Goal: Transaction & Acquisition: Purchase product/service

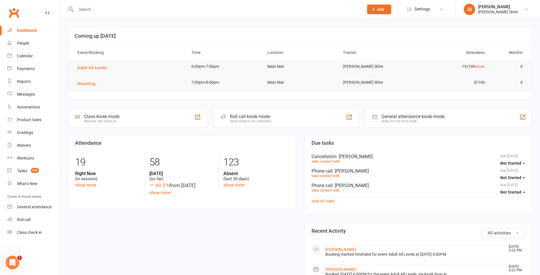
click at [35, 34] on link "Dashboard" at bounding box center [33, 30] width 52 height 13
click at [34, 30] on div "Dashboard" at bounding box center [27, 30] width 20 height 5
click at [34, 26] on link "Dashboard" at bounding box center [33, 30] width 52 height 13
click at [22, 31] on div "Dashboard" at bounding box center [27, 30] width 20 height 5
click at [37, 34] on link "Dashboard" at bounding box center [33, 30] width 52 height 13
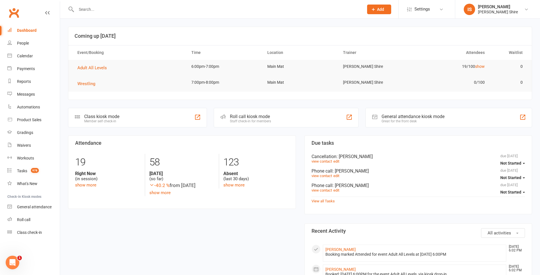
click at [28, 30] on div "Dashboard" at bounding box center [27, 30] width 20 height 5
click at [29, 31] on div "Dashboard" at bounding box center [27, 30] width 20 height 5
click at [23, 31] on div "Dashboard" at bounding box center [27, 30] width 20 height 5
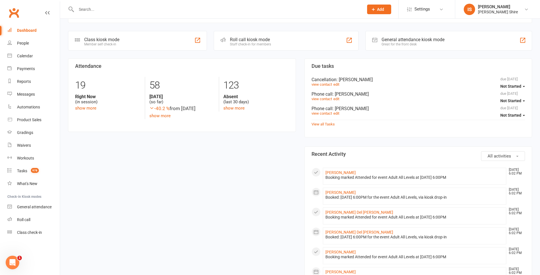
scroll to position [57, 0]
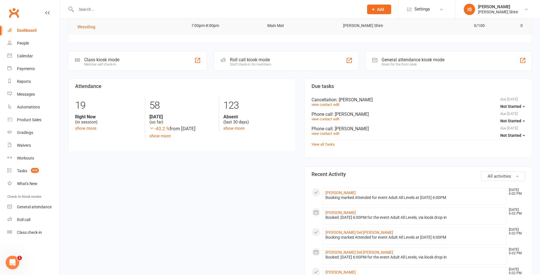
click at [34, 30] on div "Dashboard" at bounding box center [27, 30] width 20 height 5
click at [34, 31] on div "Dashboard" at bounding box center [27, 30] width 20 height 5
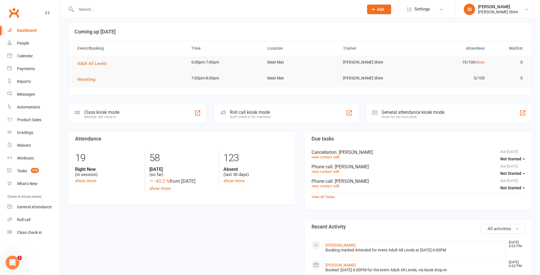
scroll to position [0, 0]
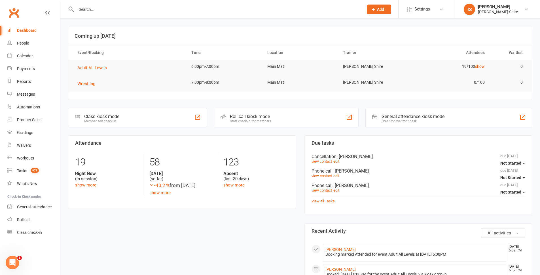
click at [38, 27] on link "Dashboard" at bounding box center [33, 30] width 52 height 13
click at [36, 33] on link "Dashboard" at bounding box center [33, 30] width 52 height 13
click at [33, 27] on link "Dashboard" at bounding box center [33, 30] width 52 height 13
click at [41, 33] on link "Dashboard" at bounding box center [33, 30] width 52 height 13
click at [25, 28] on link "Dashboard" at bounding box center [33, 30] width 52 height 13
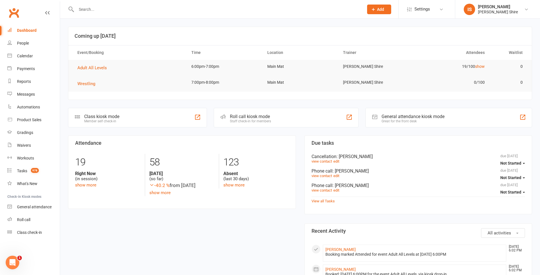
click at [41, 32] on link "Dashboard" at bounding box center [33, 30] width 52 height 13
click at [19, 29] on div "Dashboard" at bounding box center [27, 30] width 20 height 5
click at [97, 67] on span "Adult All Levels" at bounding box center [91, 67] width 29 height 5
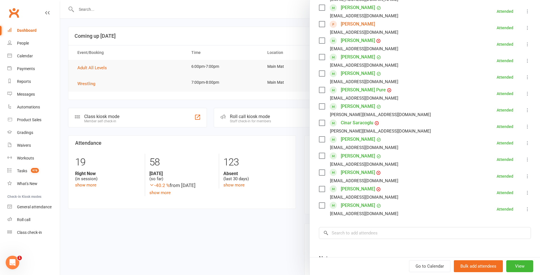
scroll to position [227, 0]
click at [265, 231] on div at bounding box center [300, 137] width 480 height 275
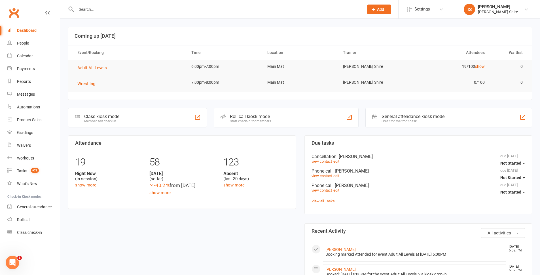
click at [19, 26] on link "Dashboard" at bounding box center [33, 30] width 52 height 13
click at [28, 26] on link "Dashboard" at bounding box center [33, 30] width 52 height 13
click at [39, 25] on link "Dashboard" at bounding box center [33, 30] width 52 height 13
click at [35, 29] on div "Dashboard" at bounding box center [27, 30] width 20 height 5
click at [42, 33] on link "Dashboard" at bounding box center [33, 30] width 52 height 13
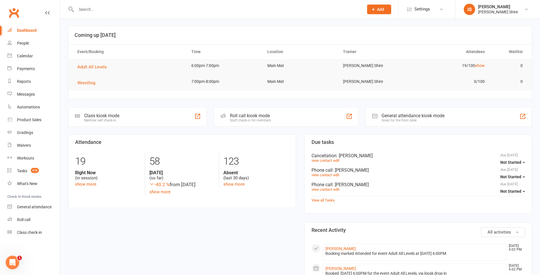
scroll to position [0, 0]
click at [21, 33] on link "Dashboard" at bounding box center [33, 30] width 52 height 13
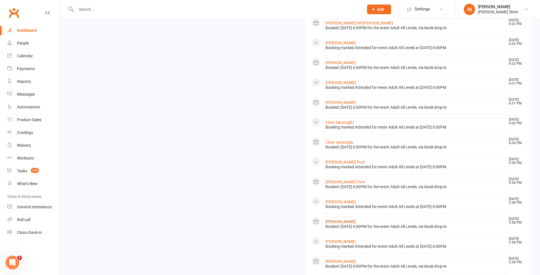
scroll to position [253, 0]
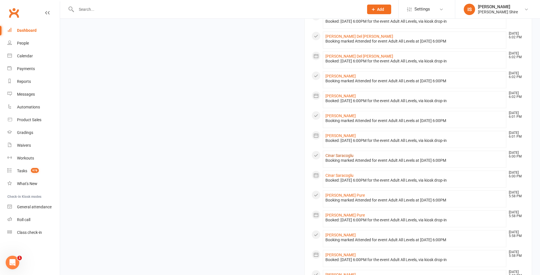
click at [337, 155] on link "Cinar Saracoglu" at bounding box center [340, 155] width 28 height 5
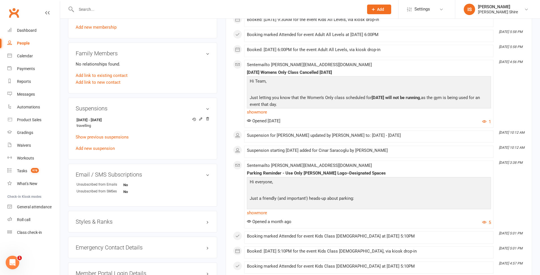
scroll to position [284, 0]
click at [26, 34] on link "Dashboard" at bounding box center [33, 30] width 52 height 13
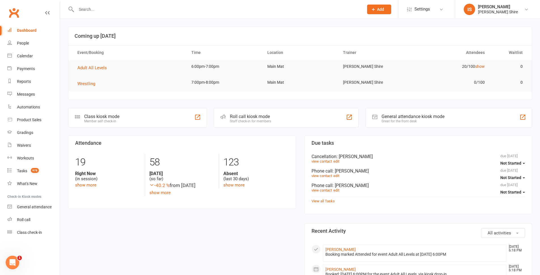
click at [86, 11] on input "text" at bounding box center [217, 9] width 285 height 8
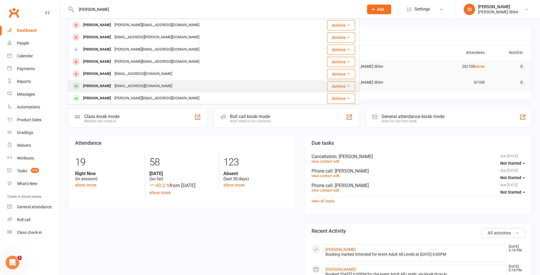
type input "[PERSON_NAME]"
click at [186, 83] on div "[PERSON_NAME] [EMAIL_ADDRESS][DOMAIN_NAME]" at bounding box center [186, 86] width 234 height 12
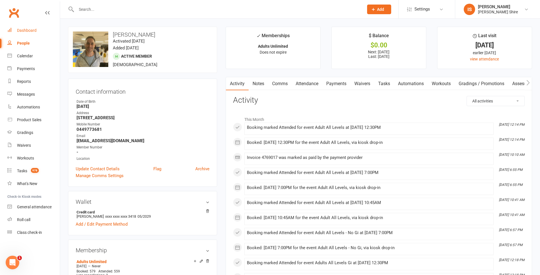
click at [34, 31] on div "Dashboard" at bounding box center [27, 30] width 20 height 5
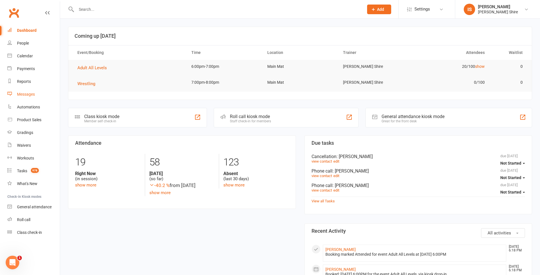
click at [31, 91] on link "Messages" at bounding box center [33, 94] width 52 height 13
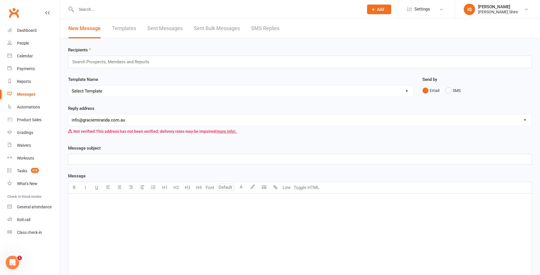
click at [105, 211] on div "﻿" at bounding box center [300, 235] width 464 height 85
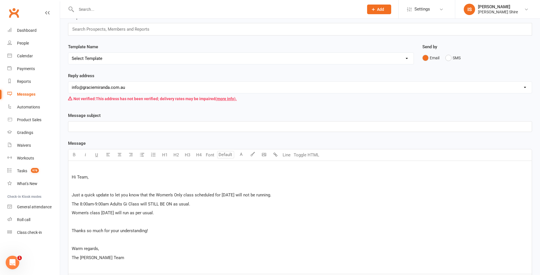
scroll to position [31, 0]
click at [73, 177] on span "Hi Team," at bounding box center [80, 178] width 17 height 5
click at [71, 177] on div "﻿ Hi Team, Just a quick update to let you know that the Women’s Only class sche…" at bounding box center [300, 218] width 464 height 113
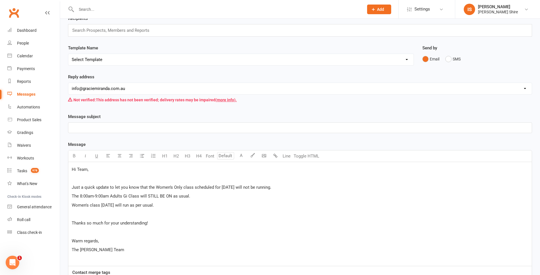
drag, startPoint x: 220, startPoint y: 187, endPoint x: 318, endPoint y: 188, distance: 98.7
click at [318, 188] on p "Just a quick update to let you know that the Women’s Only class scheduled for […" at bounding box center [300, 187] width 457 height 7
click at [73, 159] on button "button" at bounding box center [73, 155] width 11 height 11
click at [213, 203] on p "Women's class [DATE] will run as per usual." at bounding box center [300, 205] width 457 height 7
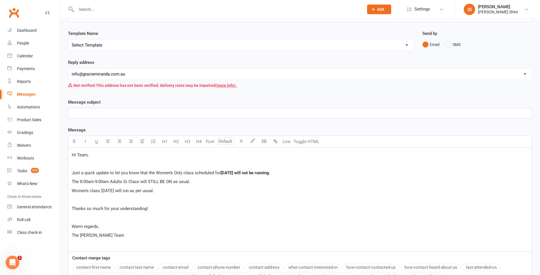
scroll to position [60, 0]
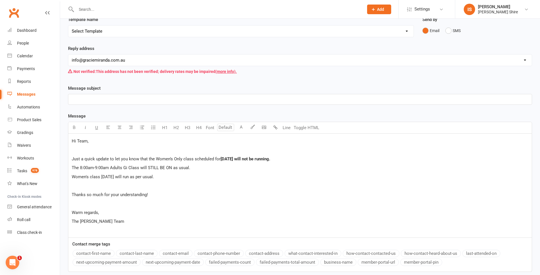
click at [193, 169] on p "The 8:00am-9:00am Adults Gi Class will STILL BE ON as usual." at bounding box center [300, 167] width 457 height 7
drag, startPoint x: 194, startPoint y: 168, endPoint x: 67, endPoint y: 165, distance: 127.4
click at [67, 165] on div "Message subject ﻿ Message U H1 H2 H3 H4 Font A Line Toggle HTML Hi Team, Just a…" at bounding box center [300, 182] width 473 height 195
click at [71, 130] on button "button" at bounding box center [73, 127] width 11 height 11
click at [177, 192] on p "Thanks so much for your understanding!" at bounding box center [300, 194] width 457 height 7
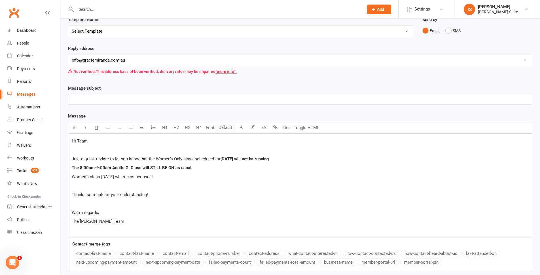
click at [92, 100] on p "﻿" at bounding box center [300, 99] width 457 height 7
click at [158, 98] on span "[DATE] Women’s Only Class Cancelled [DATE]" at bounding box center [115, 99] width 86 height 5
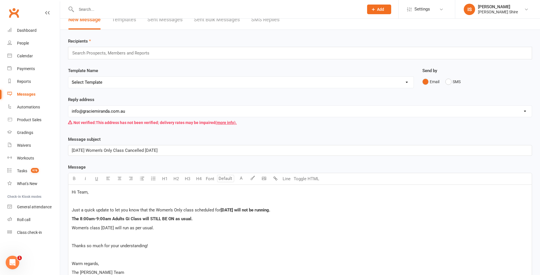
scroll to position [3, 0]
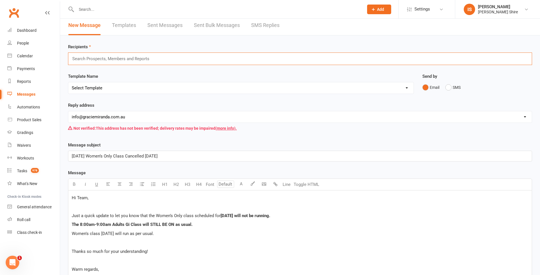
click at [125, 58] on input "text" at bounding box center [113, 58] width 83 height 7
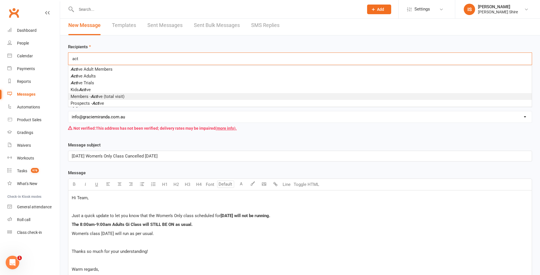
type input "act"
click at [144, 95] on li "Members - Act ive (total visit)" at bounding box center [300, 96] width 464 height 7
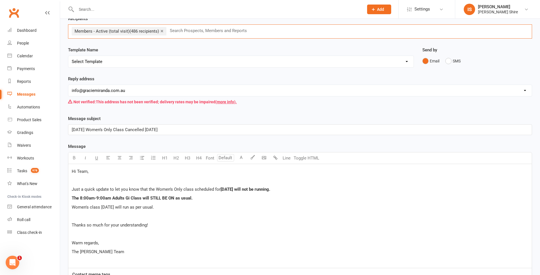
scroll to position [31, 0]
type input "p"
click at [238, 109] on div "Reply address [EMAIL_ADDRESS][DOMAIN_NAME] [EMAIL_ADDRESS][DOMAIN_NAME] Not ver…" at bounding box center [300, 95] width 473 height 40
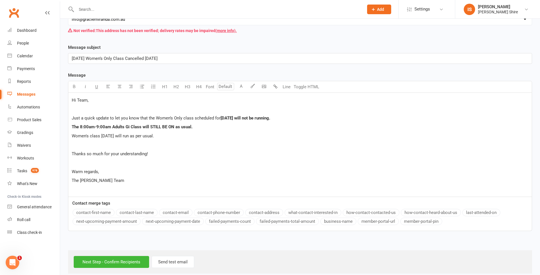
scroll to position [109, 0]
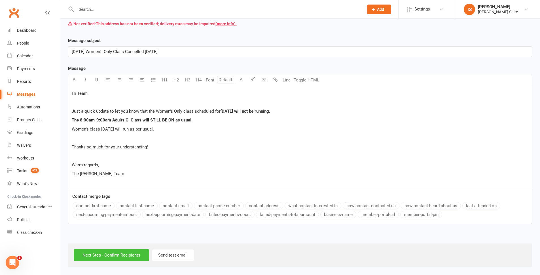
click at [118, 255] on input "Next Step - Confirm Recipients" at bounding box center [111, 255] width 75 height 12
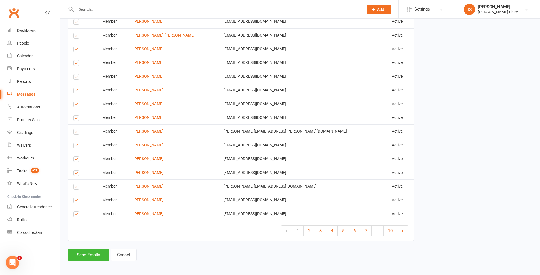
scroll to position [727, 0]
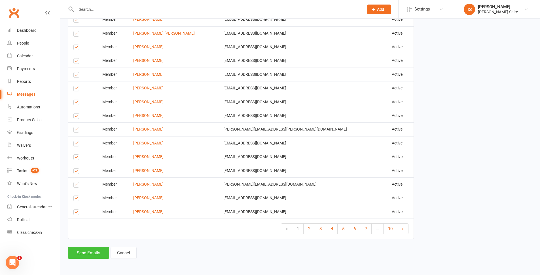
click at [94, 250] on button "Send Emails" at bounding box center [88, 253] width 41 height 12
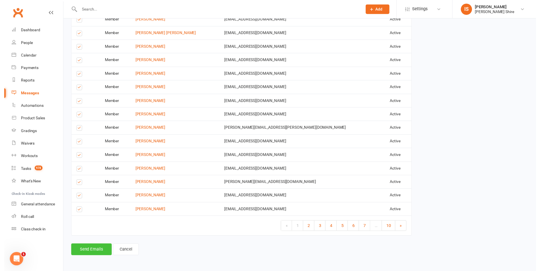
scroll to position [724, 0]
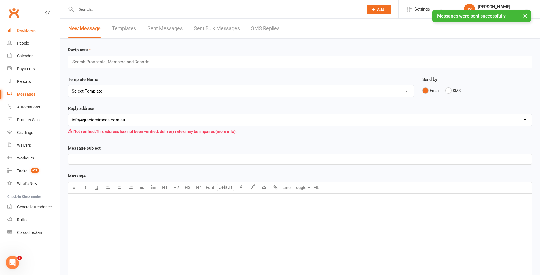
click at [24, 29] on div "Dashboard" at bounding box center [27, 30] width 20 height 5
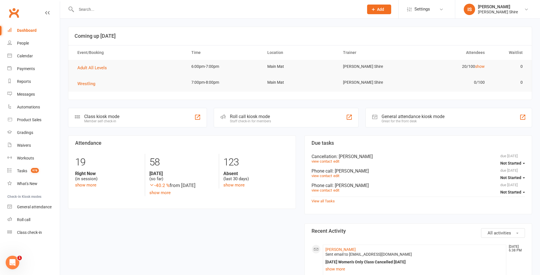
click at [38, 33] on link "Dashboard" at bounding box center [33, 30] width 52 height 13
click at [37, 31] on link "Dashboard" at bounding box center [33, 30] width 52 height 13
click at [34, 32] on div "Dashboard" at bounding box center [27, 30] width 20 height 5
click at [30, 28] on div "Dashboard" at bounding box center [27, 30] width 20 height 5
click at [31, 22] on div "Clubworx" at bounding box center [30, 16] width 60 height 21
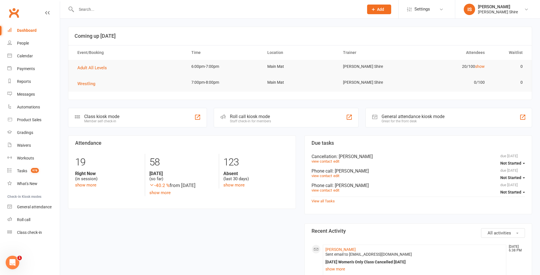
click at [32, 27] on link "Dashboard" at bounding box center [33, 30] width 52 height 13
click at [24, 28] on link "Dashboard" at bounding box center [33, 30] width 52 height 13
click at [30, 29] on div "Dashboard" at bounding box center [27, 30] width 20 height 5
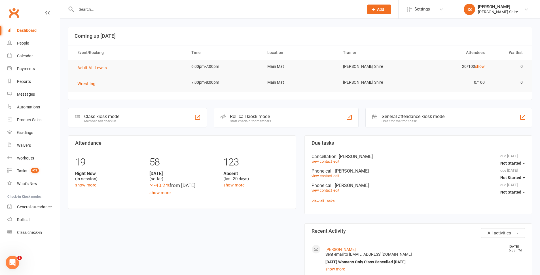
click at [94, 10] on input "text" at bounding box center [217, 9] width 285 height 8
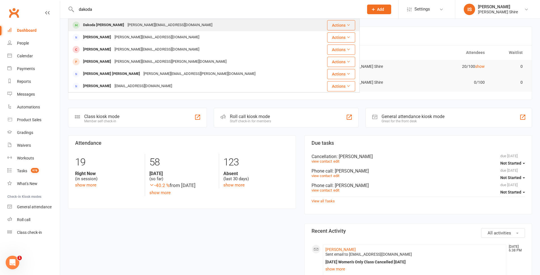
type input "dakoda"
click at [112, 21] on div "Dakoda [PERSON_NAME]" at bounding box center [103, 25] width 45 height 8
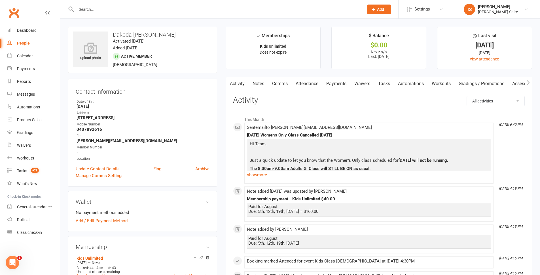
click at [265, 86] on link "Notes" at bounding box center [259, 83] width 20 height 13
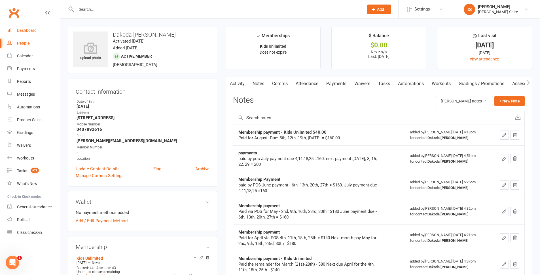
click at [29, 30] on div "Dashboard" at bounding box center [27, 30] width 20 height 5
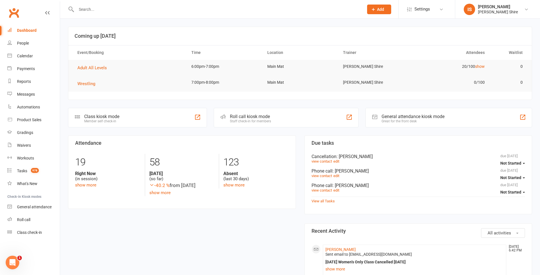
click at [26, 28] on link "Dashboard" at bounding box center [33, 30] width 52 height 13
click at [29, 30] on div "Dashboard" at bounding box center [27, 30] width 20 height 5
click at [81, 67] on span "Adult All Levels" at bounding box center [91, 67] width 29 height 5
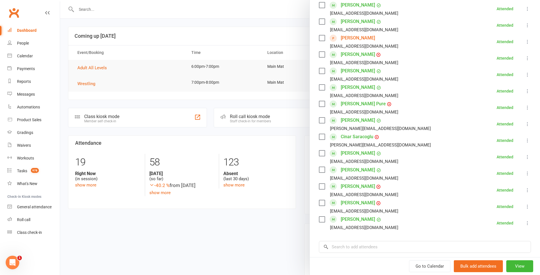
scroll to position [199, 0]
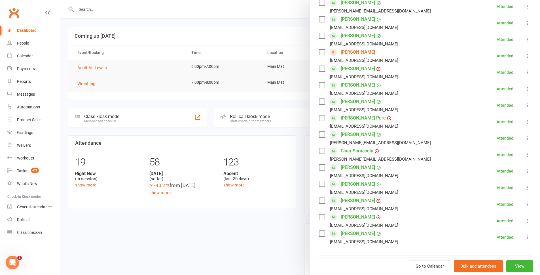
click at [274, 218] on div at bounding box center [300, 137] width 480 height 275
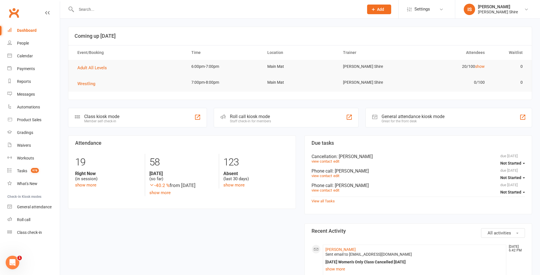
click at [110, 12] on input "text" at bounding box center [217, 9] width 285 height 8
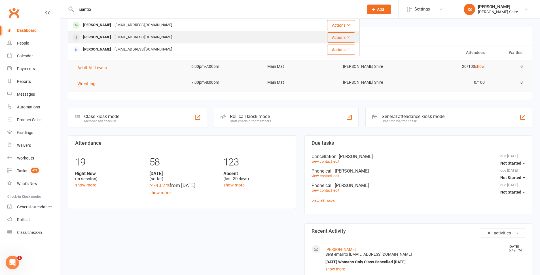
type input "juantio"
click at [156, 41] on div "[EMAIL_ADDRESS][DOMAIN_NAME]" at bounding box center [143, 37] width 61 height 8
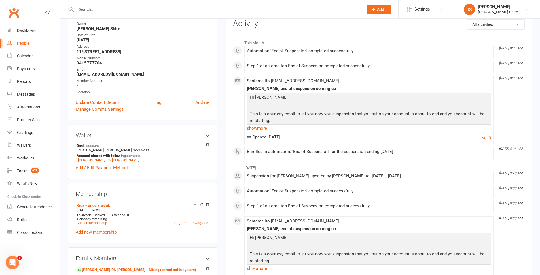
scroll to position [227, 0]
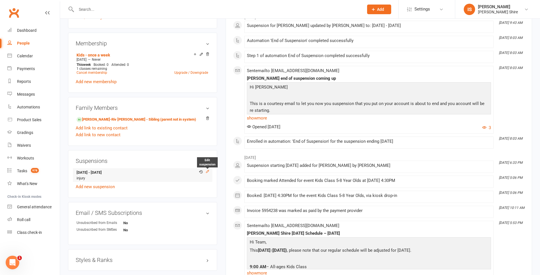
click at [208, 170] on icon at bounding box center [207, 171] width 3 height 3
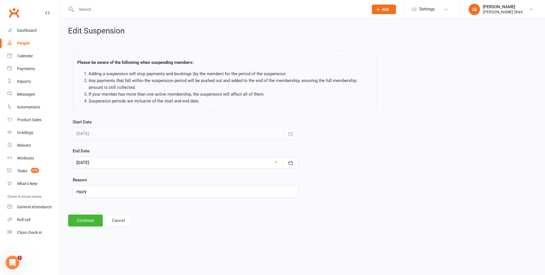
click at [172, 164] on div at bounding box center [185, 163] width 225 height 12
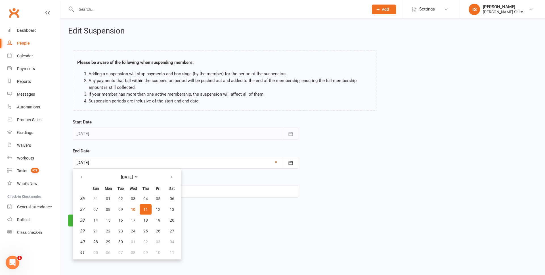
click at [209, 184] on div "Reason injury" at bounding box center [185, 186] width 225 height 21
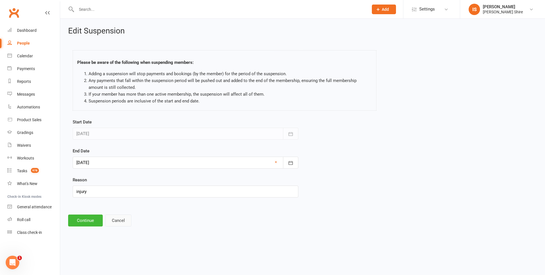
click at [127, 218] on button "Cancel" at bounding box center [118, 220] width 26 height 12
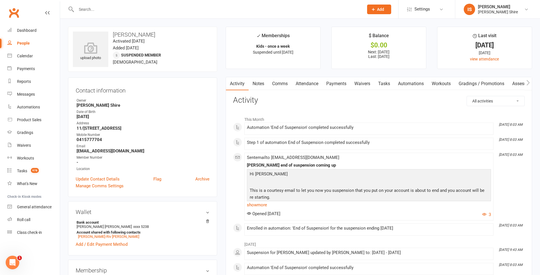
click at [331, 81] on link "Payments" at bounding box center [336, 83] width 28 height 13
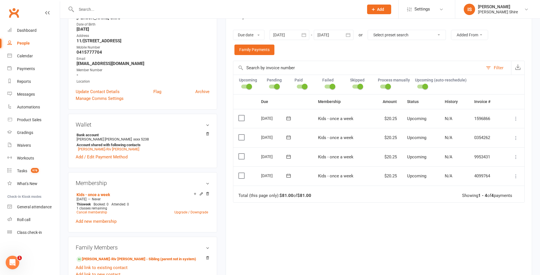
scroll to position [113, 0]
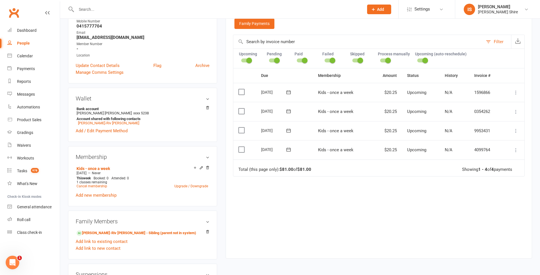
click at [99, 10] on input "text" at bounding box center [217, 9] width 285 height 8
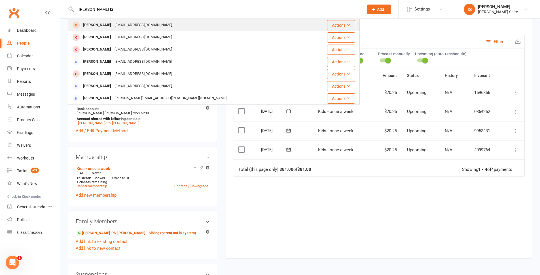
type input "[PERSON_NAME] kri"
click at [178, 21] on div "[PERSON_NAME] [EMAIL_ADDRESS][DOMAIN_NAME]" at bounding box center [190, 25] width 242 height 12
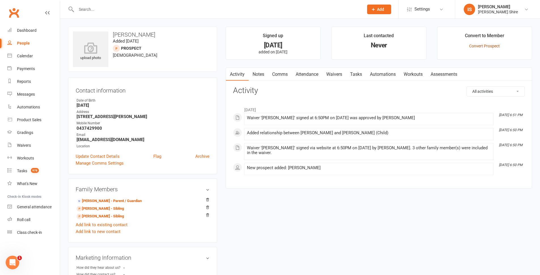
click at [492, 44] on link "Convert Prospect" at bounding box center [484, 46] width 31 height 5
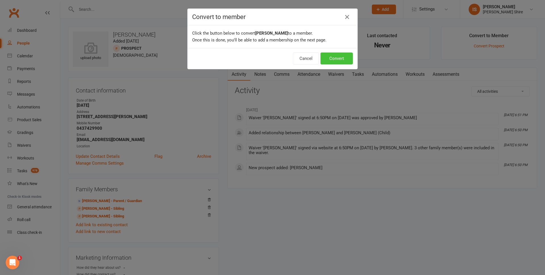
click at [341, 58] on button "Convert" at bounding box center [336, 58] width 32 height 12
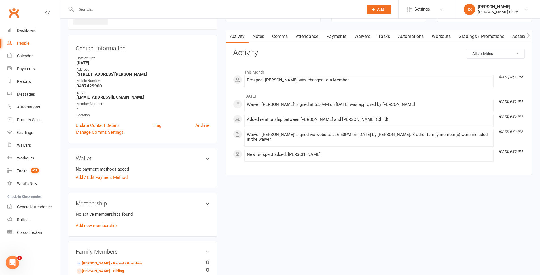
scroll to position [85, 0]
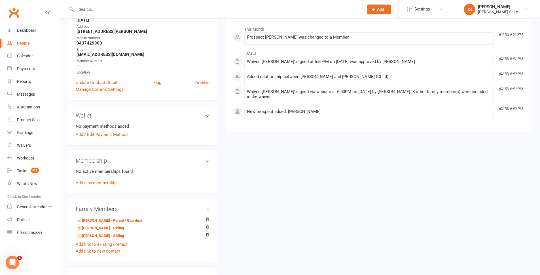
click at [102, 185] on div "No active memberships found Add new membership" at bounding box center [143, 177] width 134 height 18
click at [104, 182] on link "Add new membership" at bounding box center [96, 182] width 41 height 5
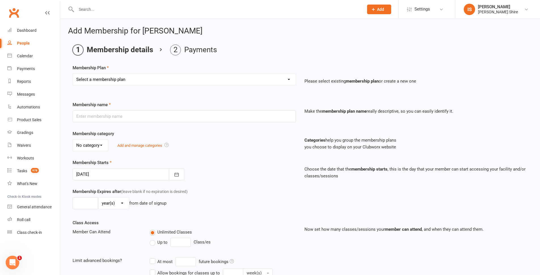
click at [125, 77] on select "Select a membership plan Create new Membership Plan Adult - Once a week Adult -…" at bounding box center [184, 79] width 223 height 11
select select "1"
click at [73, 74] on select "Select a membership plan Create new Membership Plan Adult - Once a week Adult -…" at bounding box center [184, 79] width 223 height 11
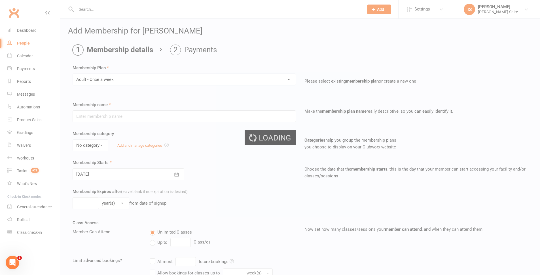
type input "Adult - Once a week"
select select "0"
type input "0"
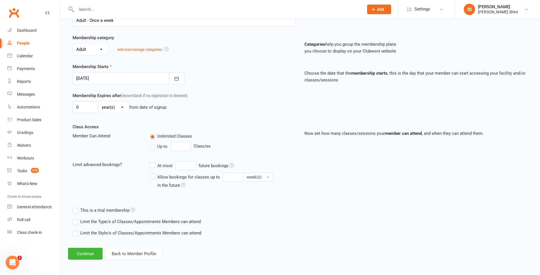
scroll to position [97, 0]
click at [136, 254] on button "Back to Member Profile" at bounding box center [134, 253] width 58 height 12
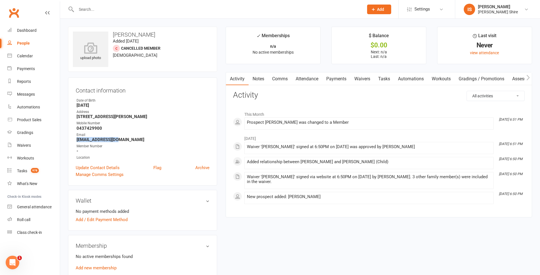
drag, startPoint x: 125, startPoint y: 142, endPoint x: 84, endPoint y: 144, distance: 41.5
click at [81, 142] on ul "Owner Date of Birth [DEMOGRAPHIC_DATA] Address [STREET_ADDRESS][PERSON_NAME] Mo…" at bounding box center [143, 129] width 134 height 62
click at [126, 138] on strong "[EMAIL_ADDRESS][DOMAIN_NAME]" at bounding box center [143, 139] width 133 height 5
click at [121, 141] on strong "[EMAIL_ADDRESS][DOMAIN_NAME]" at bounding box center [143, 139] width 133 height 5
drag, startPoint x: 123, startPoint y: 139, endPoint x: 77, endPoint y: 140, distance: 46.5
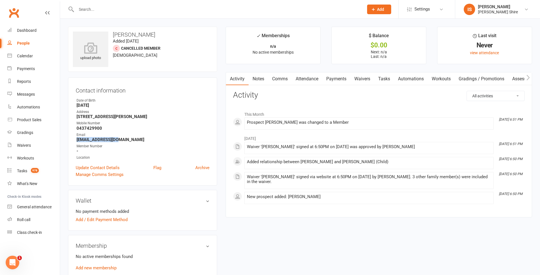
click at [77, 140] on strong "[EMAIL_ADDRESS][DOMAIN_NAME]" at bounding box center [143, 139] width 133 height 5
copy strong "[EMAIL_ADDRESS][DOMAIN_NAME]"
click at [187, 143] on div "Member Number" at bounding box center [143, 145] width 133 height 5
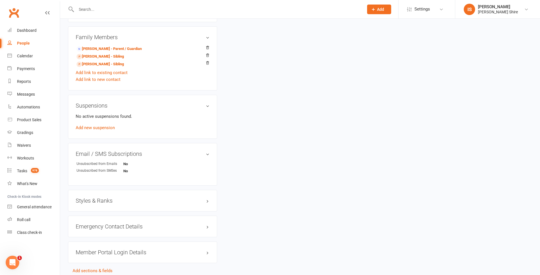
scroll to position [228, 0]
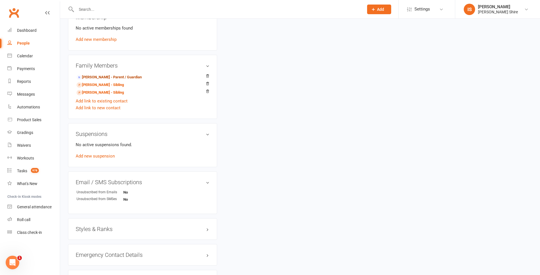
click at [94, 74] on link "[PERSON_NAME] - Parent / Guardian" at bounding box center [109, 77] width 65 height 6
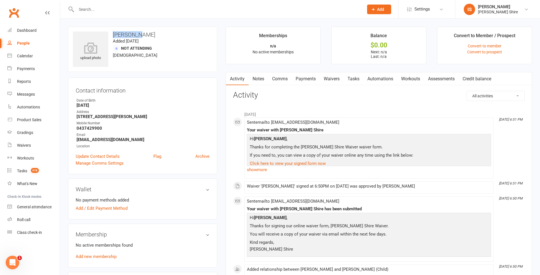
drag, startPoint x: 138, startPoint y: 33, endPoint x: 114, endPoint y: 31, distance: 24.2
click at [114, 31] on h3 "[PERSON_NAME]" at bounding box center [143, 34] width 140 height 6
click at [174, 41] on div "upload photo [PERSON_NAME] Added [DATE] Not Attending [DEMOGRAPHIC_DATA]" at bounding box center [142, 49] width 149 height 45
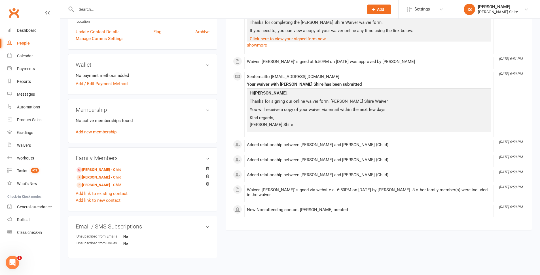
scroll to position [141, 0]
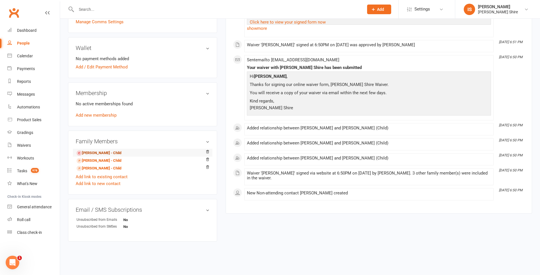
click at [96, 153] on link "[PERSON_NAME] - Child" at bounding box center [99, 153] width 45 height 6
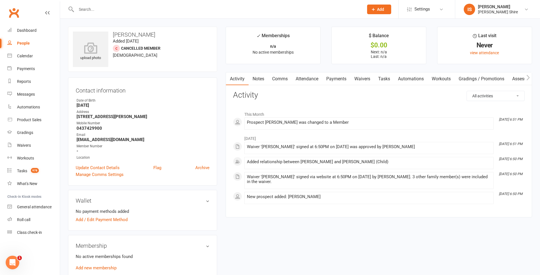
click at [114, 4] on div at bounding box center [214, 9] width 292 height 18
click at [114, 5] on input "text" at bounding box center [217, 9] width 285 height 8
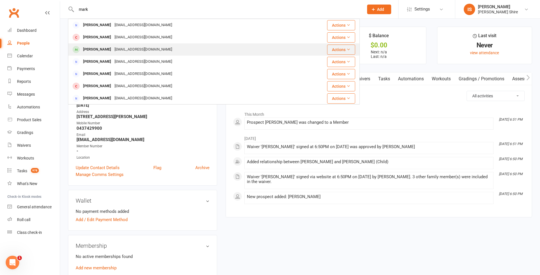
type input "mark"
click at [104, 49] on div "[PERSON_NAME]" at bounding box center [96, 49] width 31 height 8
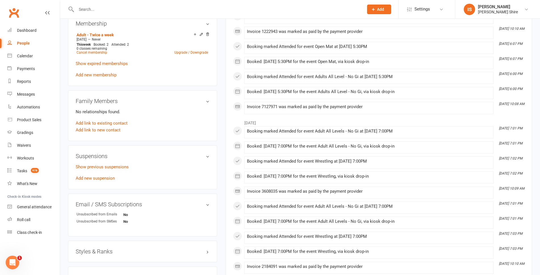
scroll to position [227, 0]
click at [109, 176] on link "Add new suspension" at bounding box center [95, 177] width 39 height 5
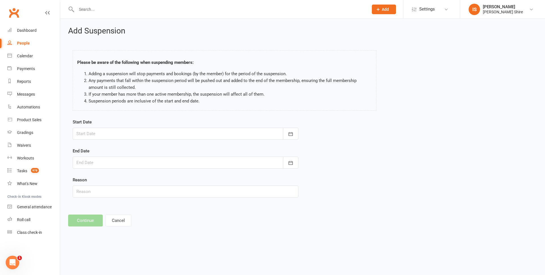
click at [176, 134] on div at bounding box center [185, 134] width 225 height 12
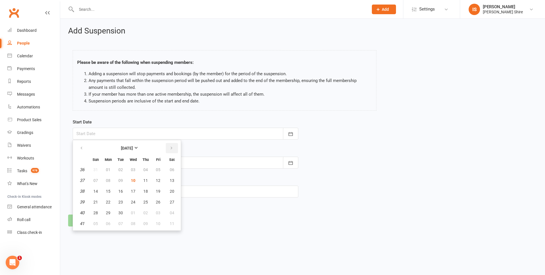
click at [171, 151] on button "button" at bounding box center [172, 148] width 12 height 10
click at [140, 193] on button "16" at bounding box center [146, 191] width 12 height 10
type input "[DATE]"
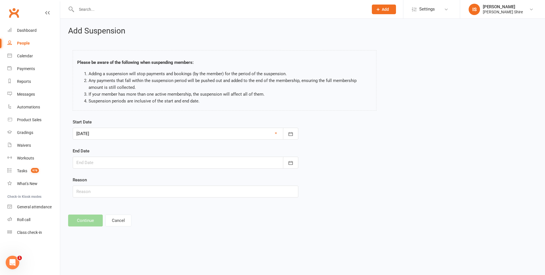
click at [107, 163] on div at bounding box center [185, 163] width 225 height 12
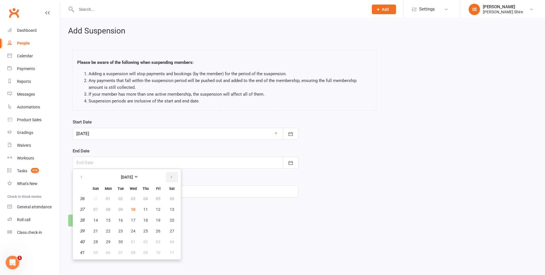
click at [170, 181] on button "button" at bounding box center [172, 177] width 12 height 10
click at [128, 134] on div at bounding box center [185, 134] width 225 height 12
click at [171, 134] on div at bounding box center [185, 134] width 225 height 12
click at [182, 166] on div at bounding box center [185, 163] width 225 height 12
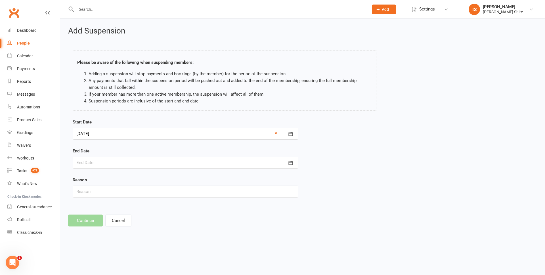
click at [153, 131] on div at bounding box center [185, 134] width 225 height 12
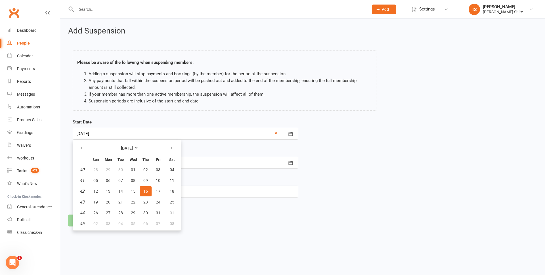
click at [183, 136] on div at bounding box center [185, 134] width 225 height 12
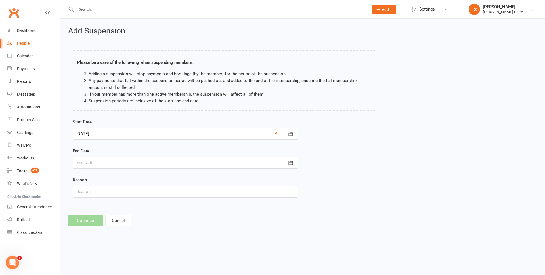
click at [160, 158] on div at bounding box center [185, 163] width 225 height 12
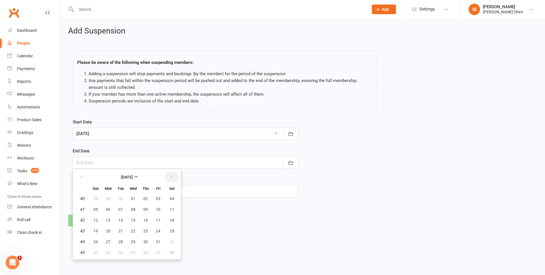
click at [171, 174] on button "button" at bounding box center [172, 177] width 12 height 10
click at [142, 211] on button "06" at bounding box center [146, 209] width 12 height 10
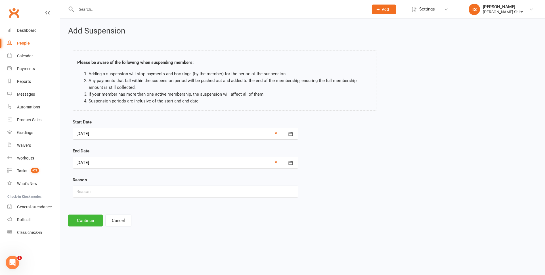
click at [106, 163] on div at bounding box center [185, 163] width 225 height 12
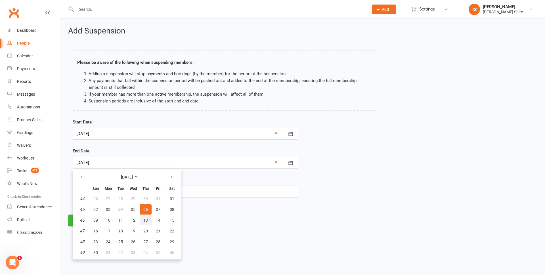
click at [141, 221] on button "13" at bounding box center [146, 220] width 12 height 10
type input "[DATE]"
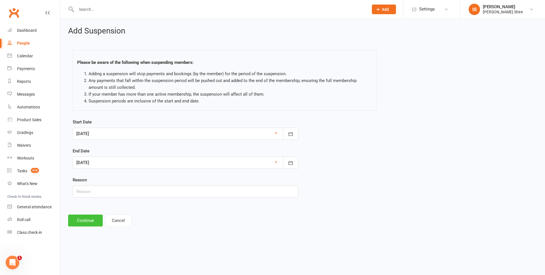
click at [90, 216] on button "Continue" at bounding box center [85, 220] width 35 height 12
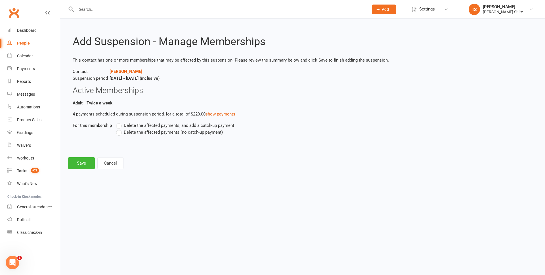
click at [125, 133] on span "Delete the affected payments (no catch-up payment)" at bounding box center [173, 132] width 99 height 6
click at [120, 129] on input "Delete the affected payments (no catch-up payment)" at bounding box center [118, 129] width 4 height 0
click at [86, 162] on button "Save" at bounding box center [81, 163] width 27 height 12
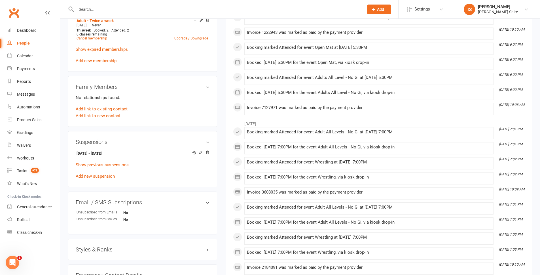
scroll to position [227, 0]
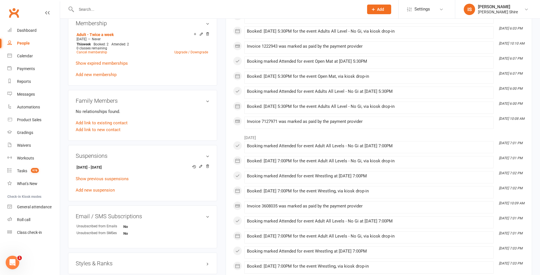
drag, startPoint x: 154, startPoint y: 52, endPoint x: 172, endPoint y: 2, distance: 53.5
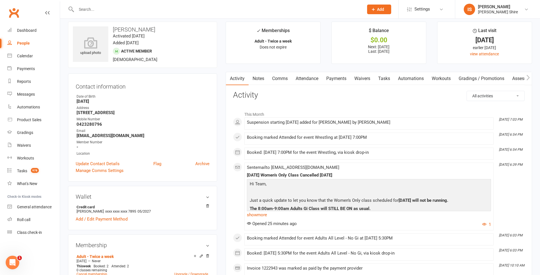
scroll to position [0, 0]
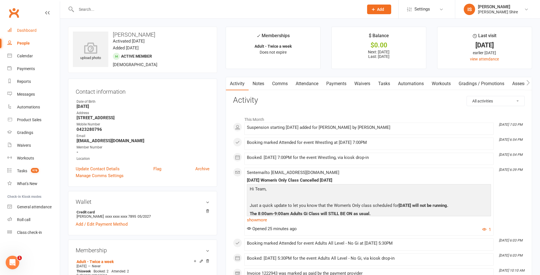
click at [41, 31] on link "Dashboard" at bounding box center [33, 30] width 52 height 13
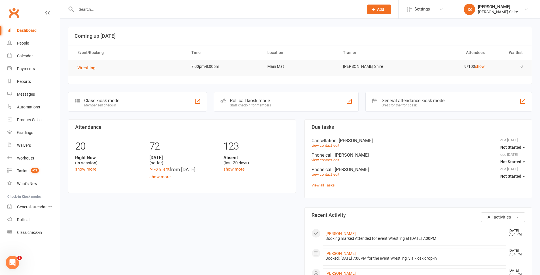
click at [29, 28] on link "Dashboard" at bounding box center [33, 30] width 52 height 13
click at [31, 27] on link "Dashboard" at bounding box center [33, 30] width 52 height 13
click at [107, 4] on div at bounding box center [214, 9] width 292 height 18
click at [106, 6] on input "text" at bounding box center [217, 9] width 285 height 8
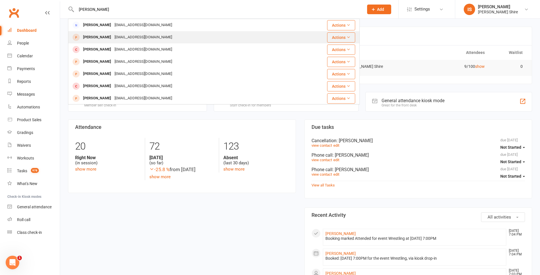
type input "[PERSON_NAME]"
click at [152, 33] on div "[PERSON_NAME] [EMAIL_ADDRESS][DOMAIN_NAME]" at bounding box center [180, 37] width 223 height 12
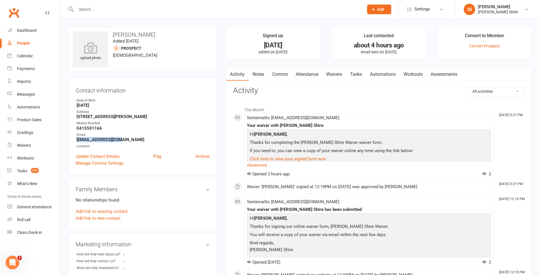
drag, startPoint x: 126, startPoint y: 140, endPoint x: 77, endPoint y: 142, distance: 49.1
click at [77, 142] on strong "[EMAIL_ADDRESS][DOMAIN_NAME]" at bounding box center [143, 139] width 133 height 5
copy strong "[EMAIL_ADDRESS][DOMAIN_NAME]"
click at [151, 137] on strong "[EMAIL_ADDRESS][DOMAIN_NAME]" at bounding box center [143, 139] width 133 height 5
click at [24, 118] on div "Product Sales" at bounding box center [29, 119] width 24 height 5
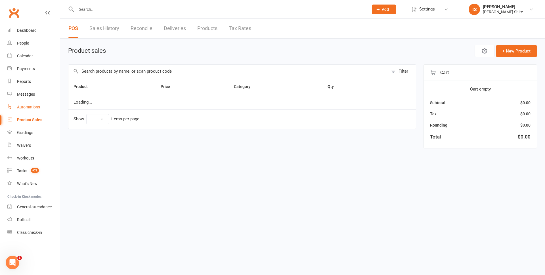
select select "10"
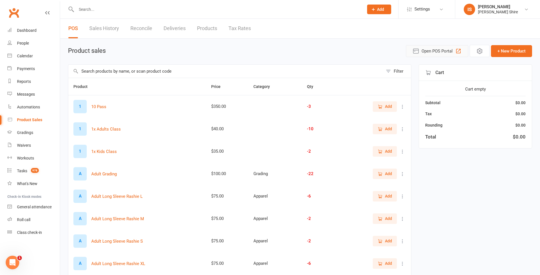
click at [434, 51] on span "Open POS Portal" at bounding box center [437, 51] width 31 height 7
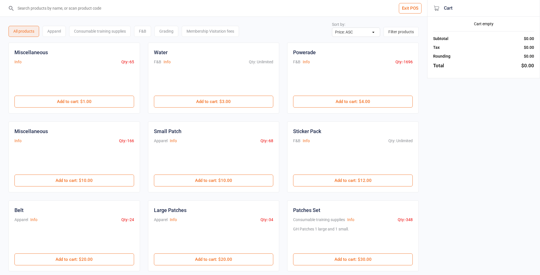
select select "price-asc"
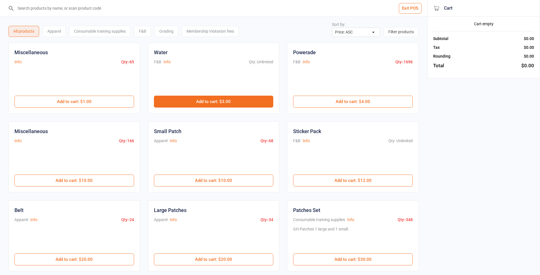
click at [245, 98] on button "Add to cart : $3.00" at bounding box center [214, 102] width 120 height 12
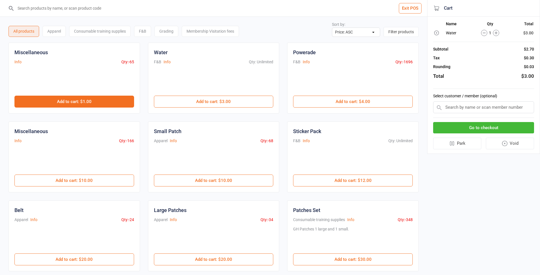
click at [121, 96] on button "Add to cart : $1.00" at bounding box center [74, 102] width 120 height 12
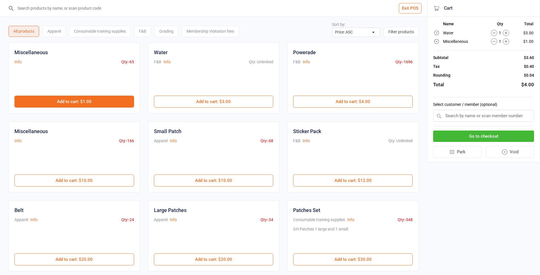
click at [121, 96] on button "Add to cart : $1.00" at bounding box center [74, 102] width 120 height 12
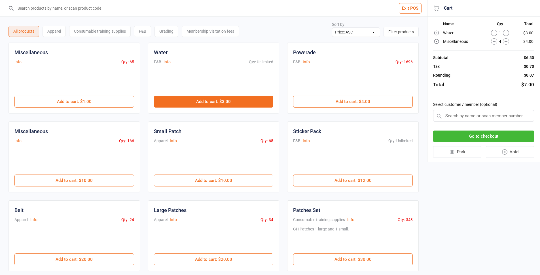
click at [205, 104] on button "Add to cart : $3.00" at bounding box center [214, 102] width 120 height 12
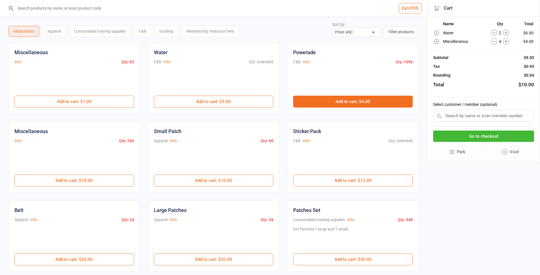
click at [346, 100] on button "Add to cart : $4.00" at bounding box center [353, 102] width 120 height 12
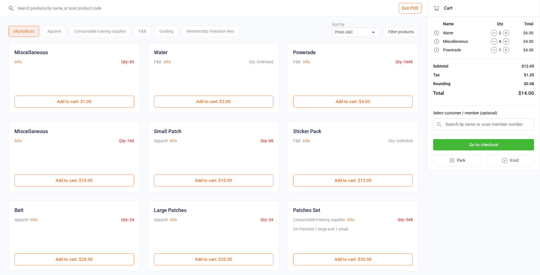
click at [516, 144] on button "Go to checkout" at bounding box center [483, 145] width 101 height 12
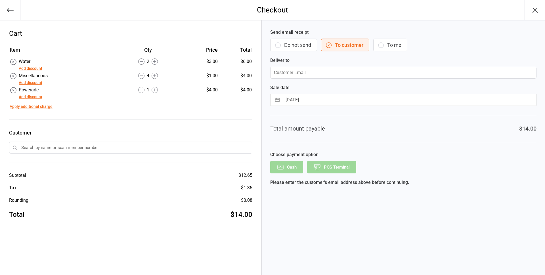
click at [398, 47] on button "To me" at bounding box center [390, 45] width 34 height 13
type input "[EMAIL_ADDRESS][DOMAIN_NAME]"
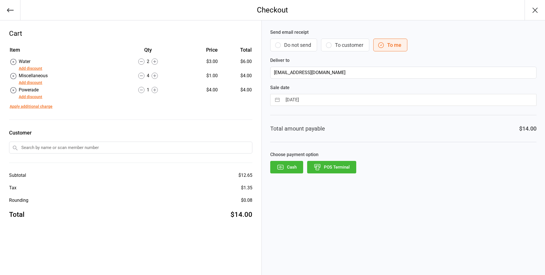
click at [345, 163] on button "POS Terminal" at bounding box center [331, 167] width 49 height 12
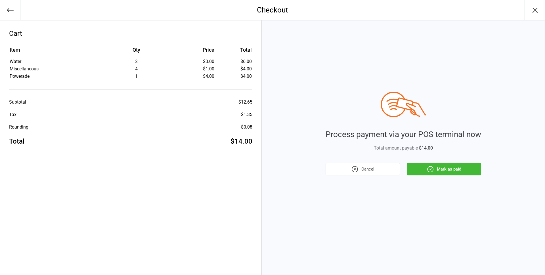
click at [454, 166] on button "Mark as paid" at bounding box center [443, 169] width 74 height 12
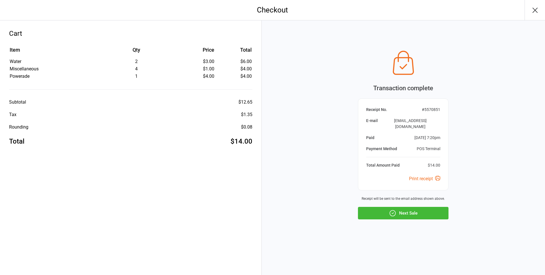
click at [425, 210] on button "Next Sale" at bounding box center [403, 213] width 90 height 12
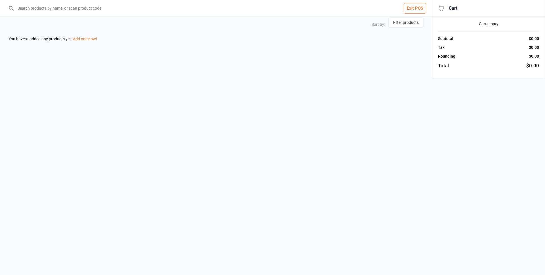
select select "price-asc"
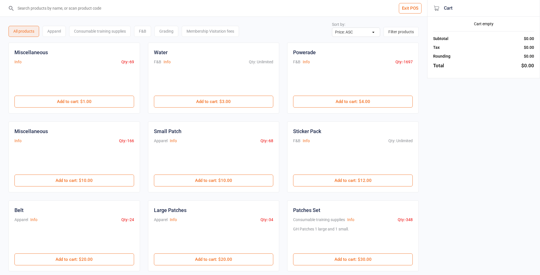
click at [411, 13] on button "Exit POS" at bounding box center [410, 8] width 23 height 10
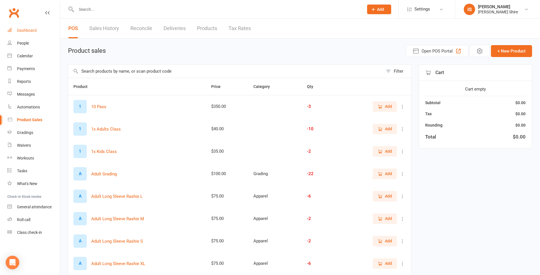
click at [30, 29] on div "Dashboard" at bounding box center [27, 30] width 20 height 5
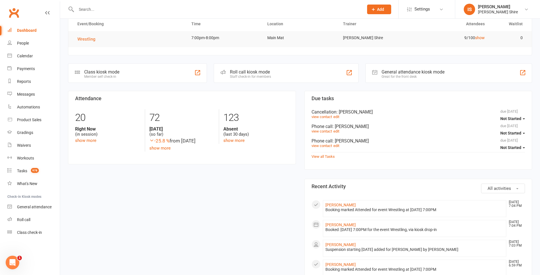
scroll to position [28, 0]
click at [34, 29] on div "Dashboard" at bounding box center [27, 30] width 20 height 5
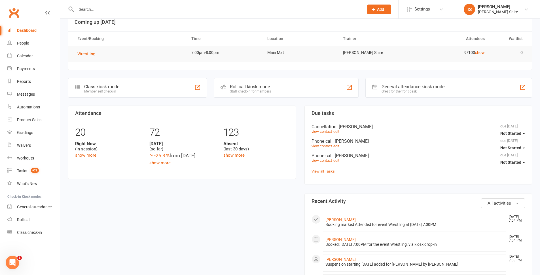
scroll to position [0, 0]
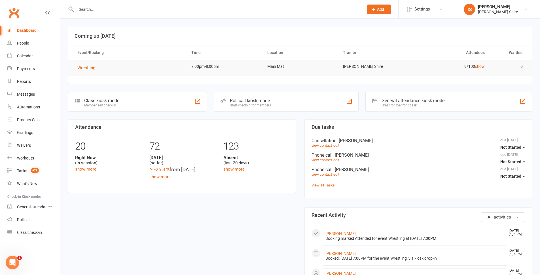
click at [40, 29] on link "Dashboard" at bounding box center [33, 30] width 52 height 13
click at [510, 8] on div "[PERSON_NAME]" at bounding box center [498, 6] width 40 height 5
click at [486, 76] on link "Sign out" at bounding box center [497, 78] width 85 height 13
